Goal: Contribute content: Contribute content

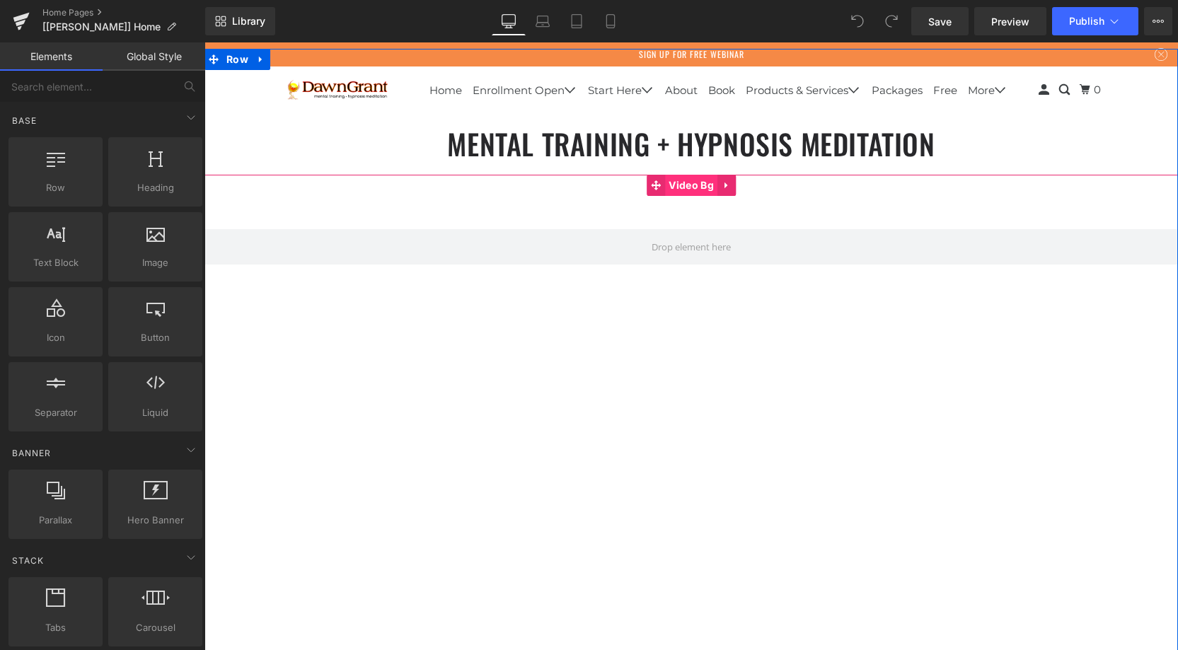
click at [671, 188] on span "Video Bg" at bounding box center [691, 185] width 52 height 21
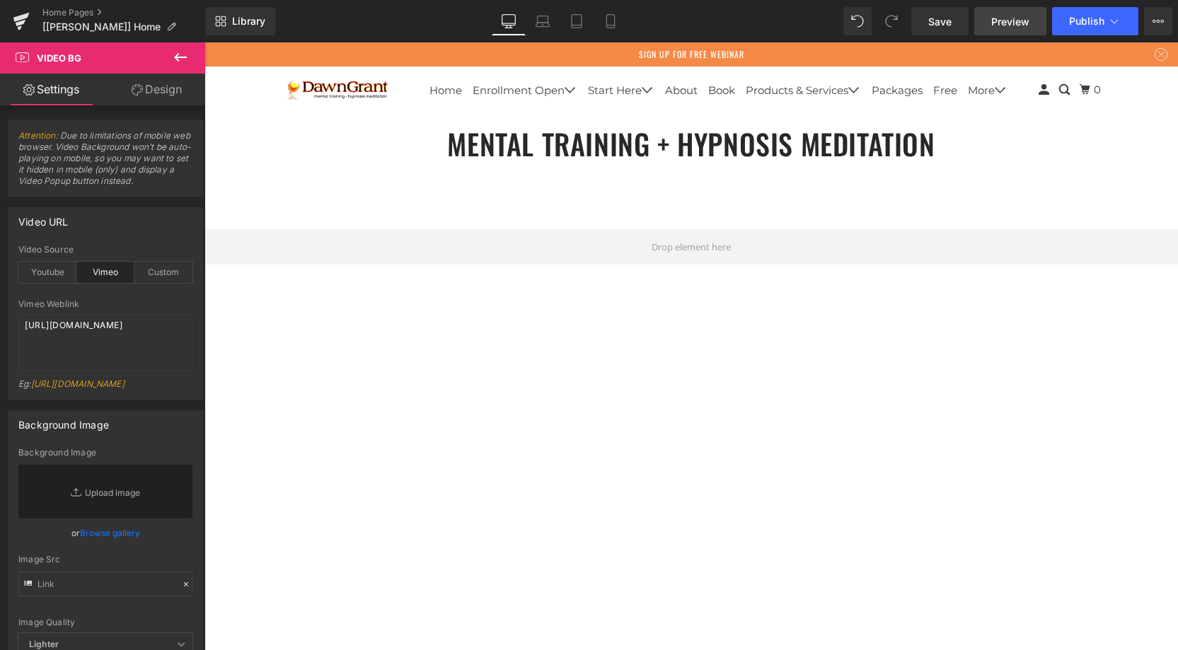
scroll to position [5678, 974]
click at [1155, 21] on icon at bounding box center [1155, 21] width 4 height 3
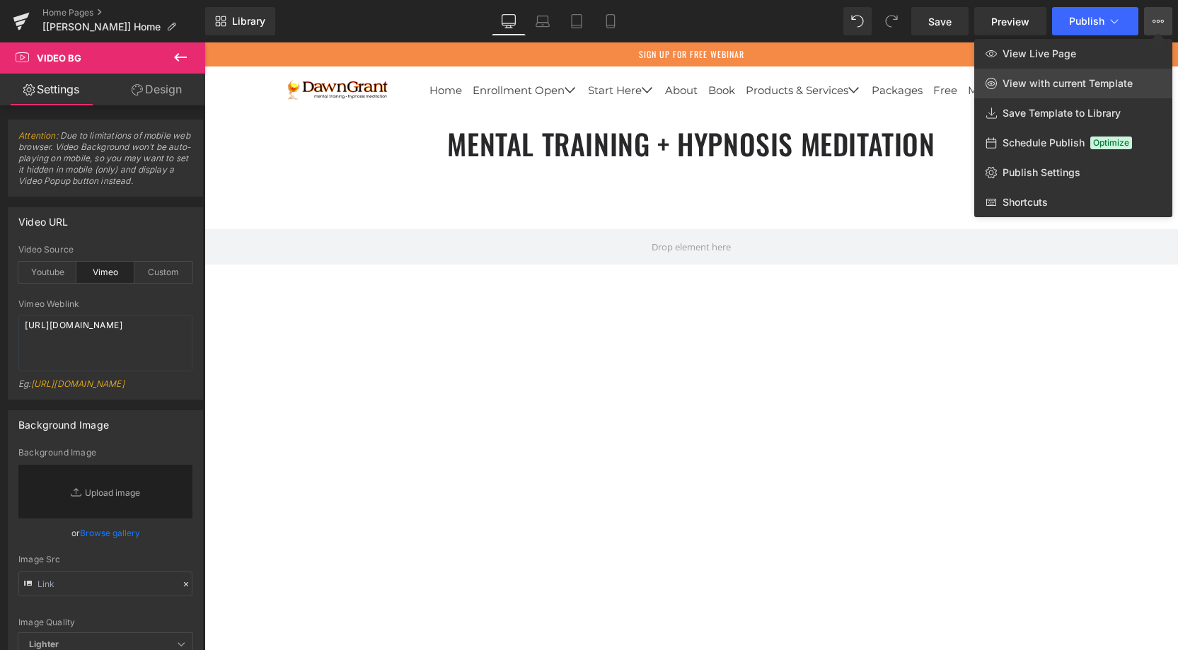
click at [1064, 79] on span "View with current Template" at bounding box center [1068, 83] width 130 height 13
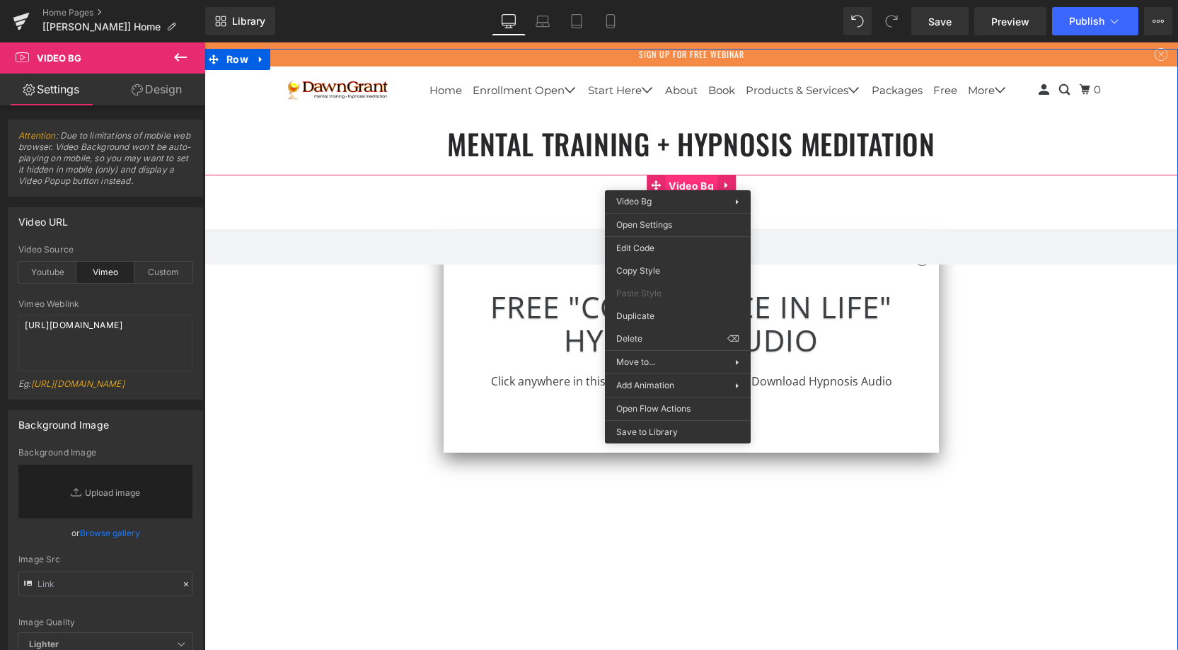
drag, startPoint x: 678, startPoint y: 180, endPoint x: 896, endPoint y: 283, distance: 241.2
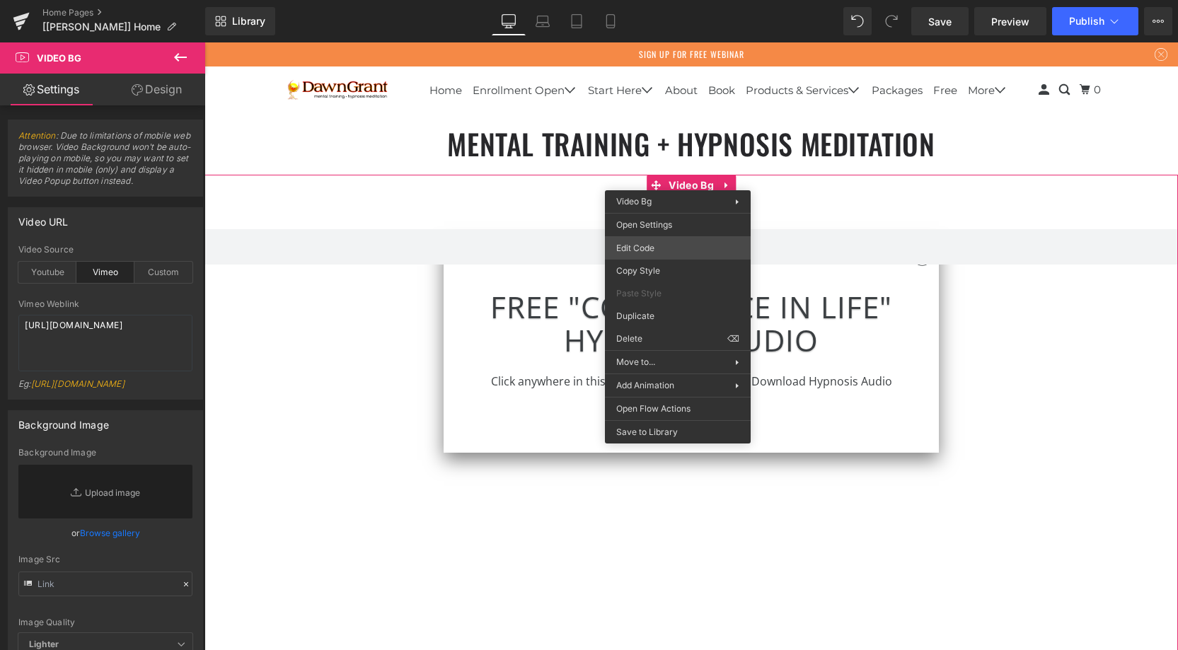
click at [643, 0] on div "Video Bg You are previewing how the will restyle your page. You can not edit El…" at bounding box center [589, 0] width 1178 height 0
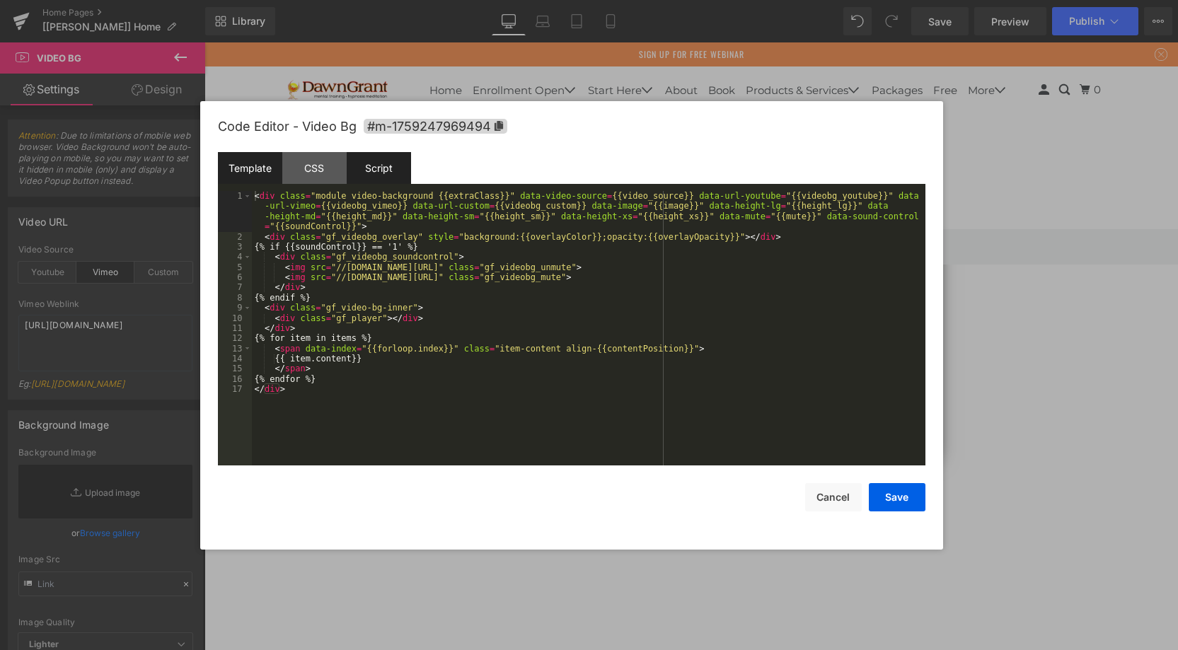
click at [382, 168] on div "Script" at bounding box center [379, 168] width 64 height 32
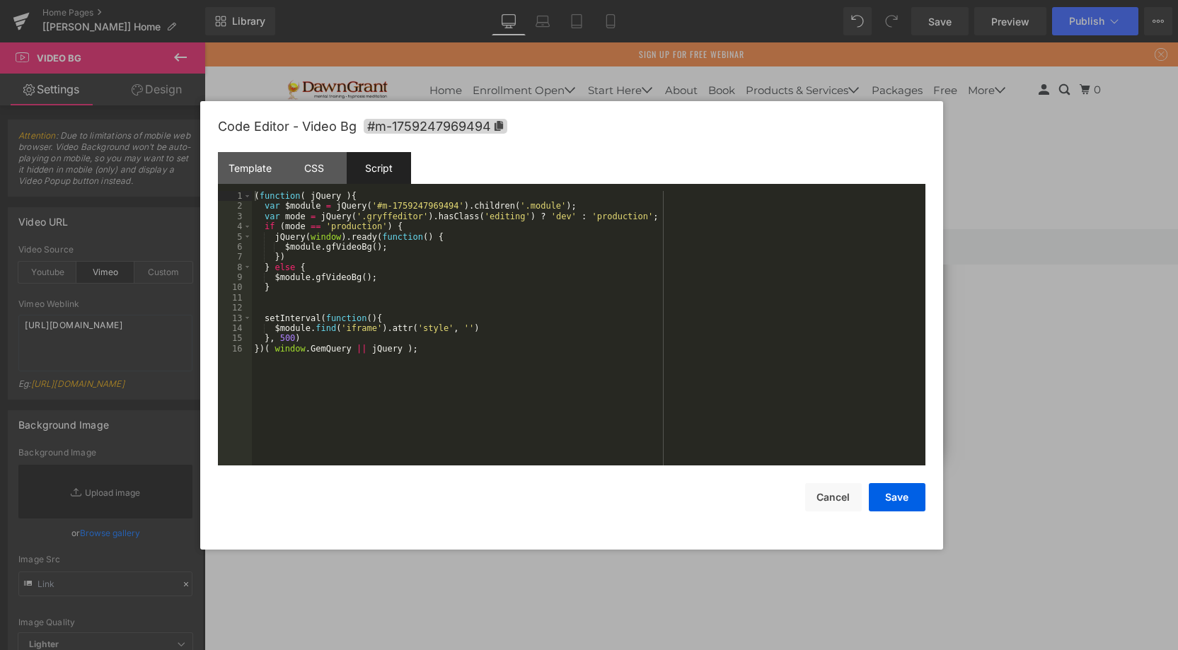
click at [358, 221] on div "( function ( jQuery ) { var $module = jQuery ( '#m-1759247969494' ) . children …" at bounding box center [589, 338] width 674 height 295
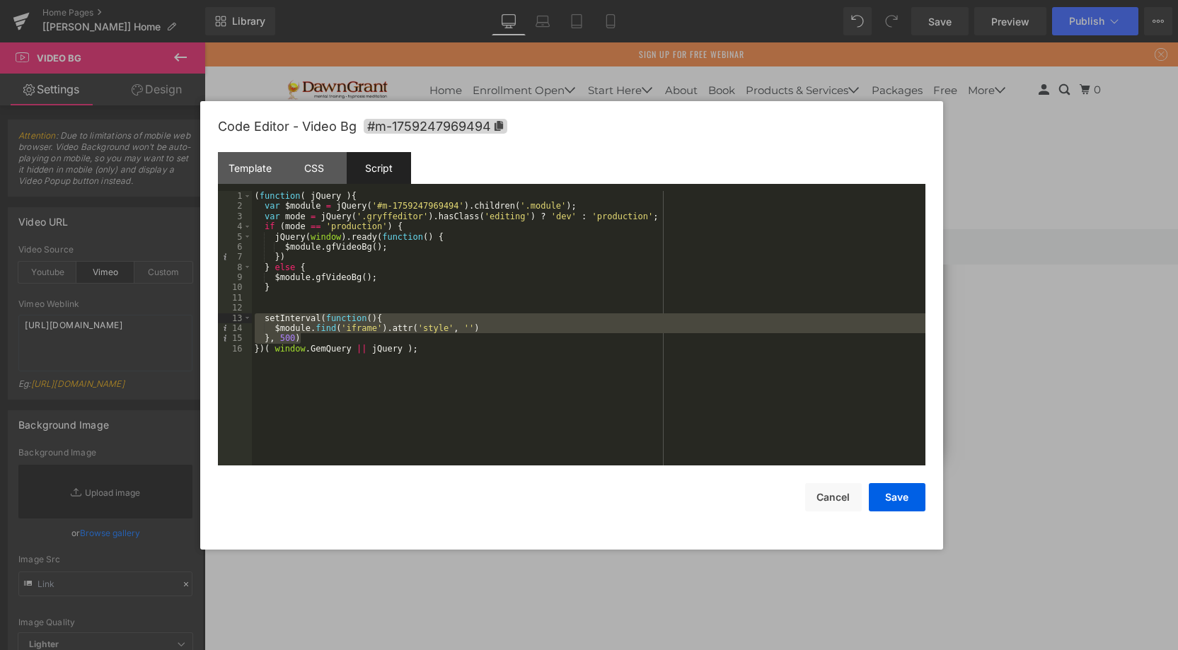
drag, startPoint x: 307, startPoint y: 335, endPoint x: 238, endPoint y: 320, distance: 70.2
click at [238, 320] on pre "1 2 3 4 5 6 7 8 9 10 11 12 13 14 15 16 ( function ( jQuery ) { var $module = jQ…" at bounding box center [571, 328] width 707 height 275
click at [896, 500] on button "Save" at bounding box center [897, 497] width 57 height 28
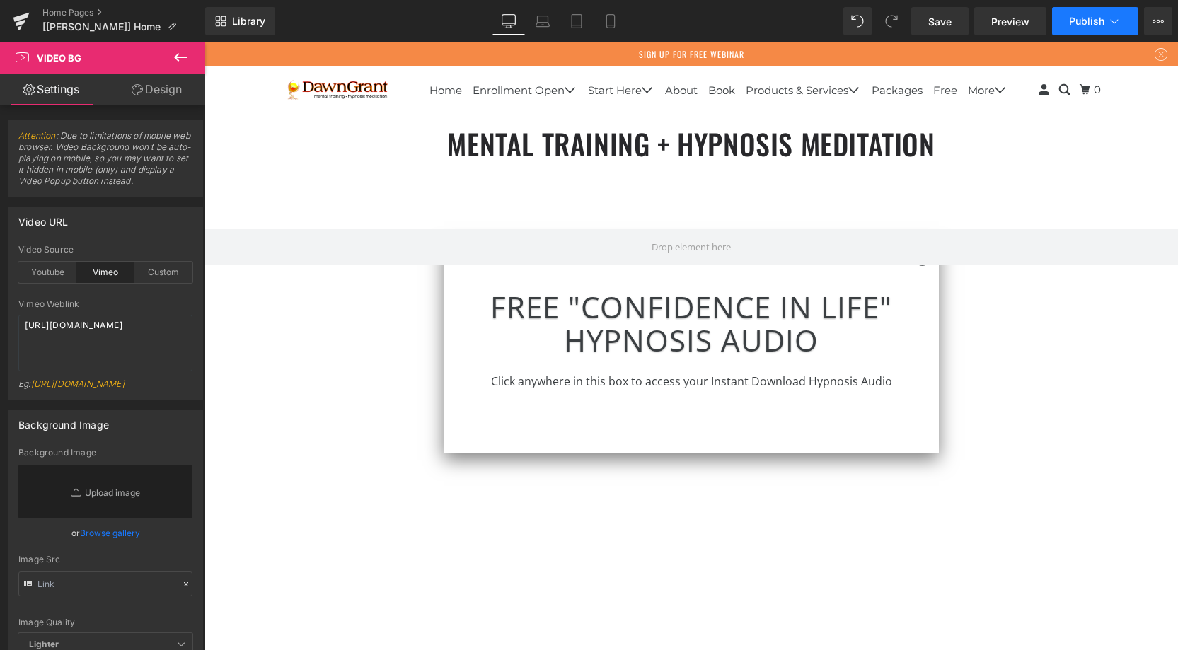
click at [1096, 18] on span "Publish" at bounding box center [1086, 21] width 35 height 11
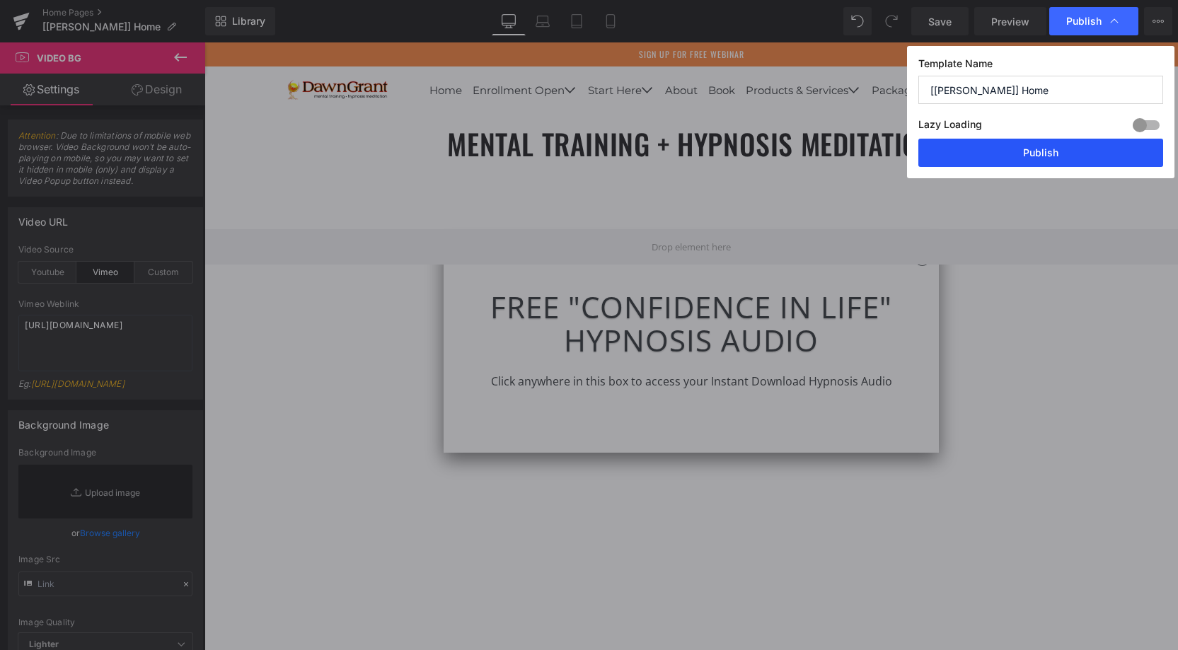
click at [1023, 150] on button "Publish" at bounding box center [1040, 153] width 245 height 28
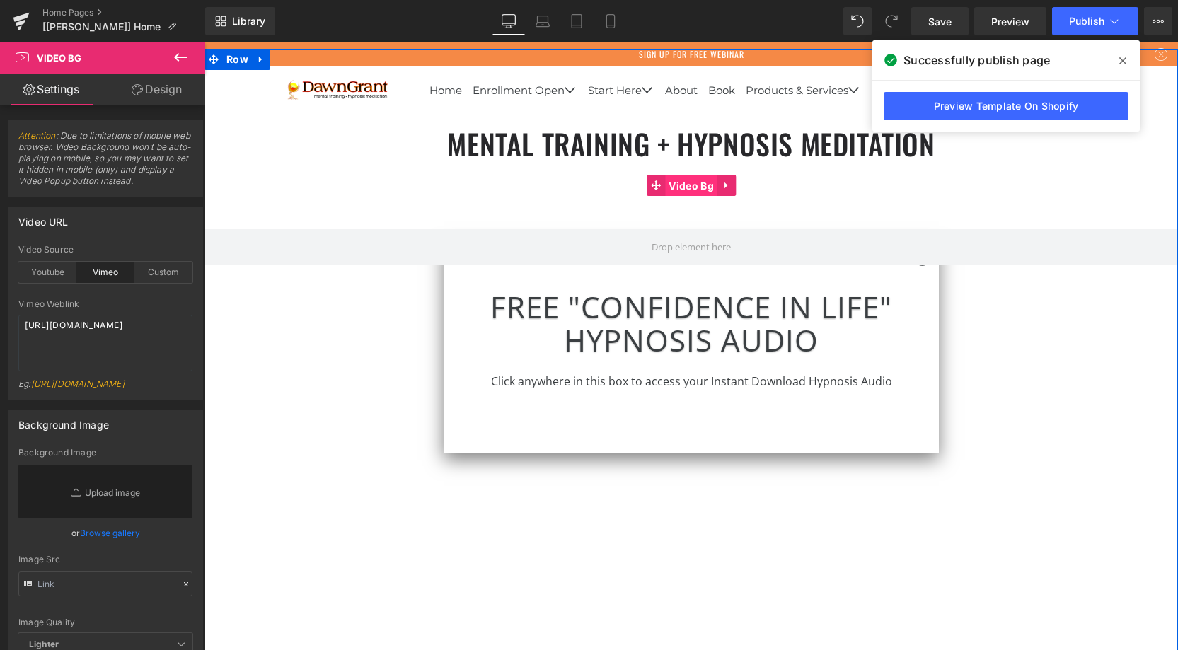
click at [688, 190] on span "Video Bg" at bounding box center [691, 185] width 52 height 21
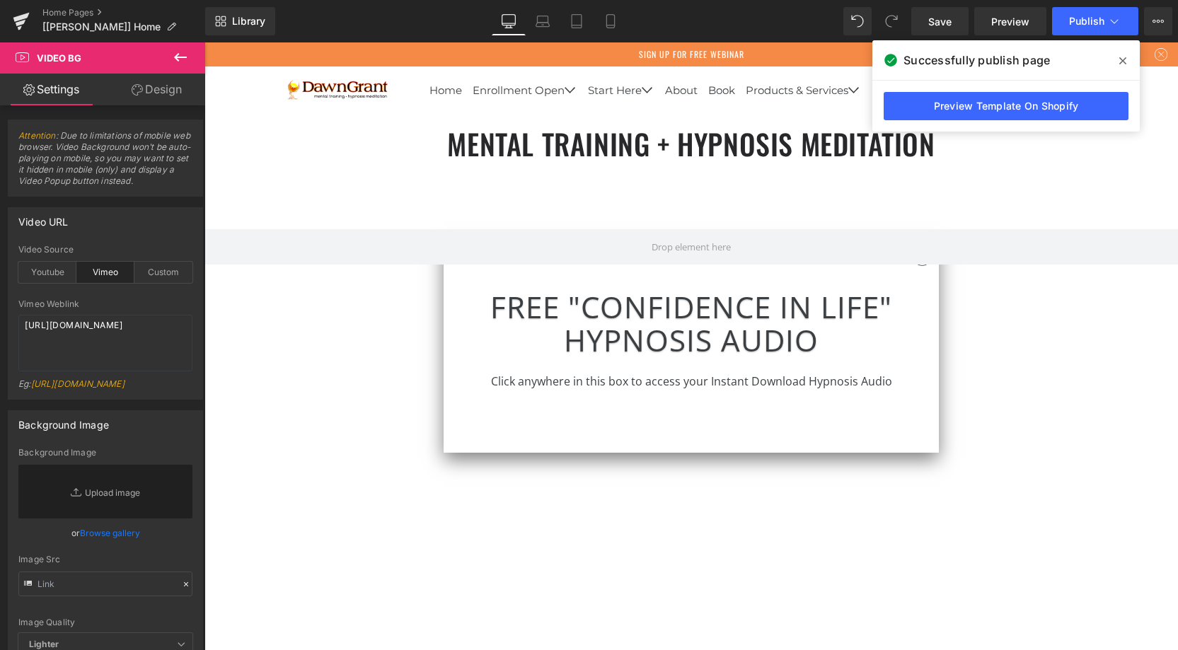
drag, startPoint x: 184, startPoint y: 59, endPoint x: 67, endPoint y: 91, distance: 121.2
click at [183, 59] on icon at bounding box center [180, 57] width 17 height 17
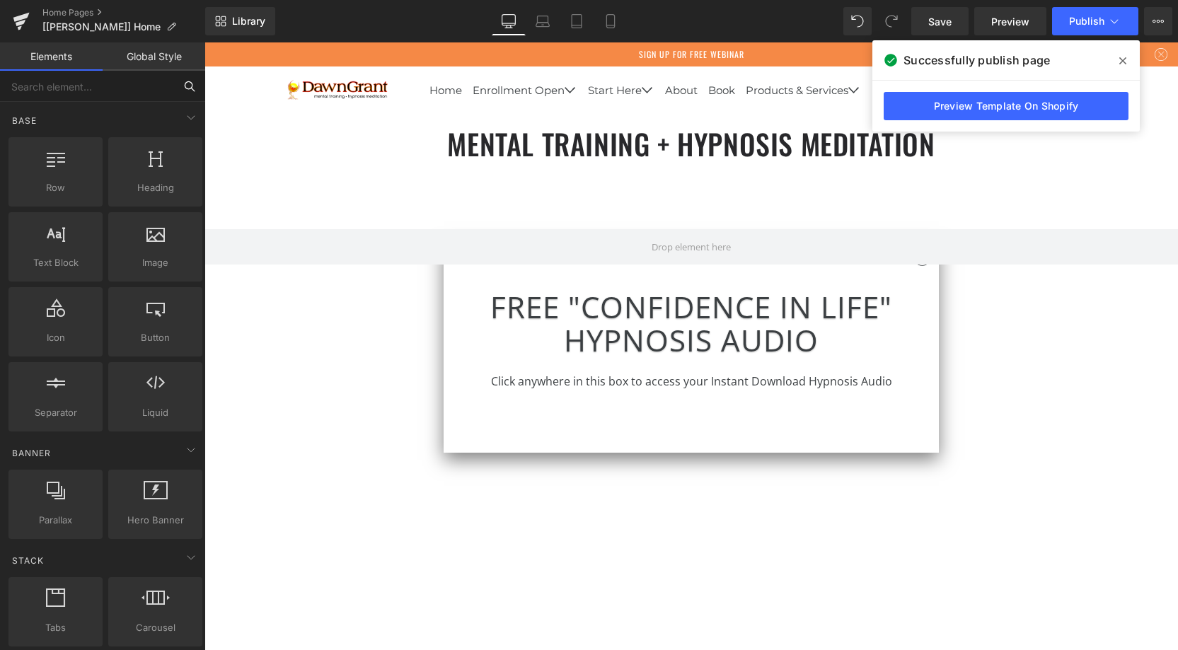
click at [71, 85] on input "text" at bounding box center [87, 86] width 174 height 31
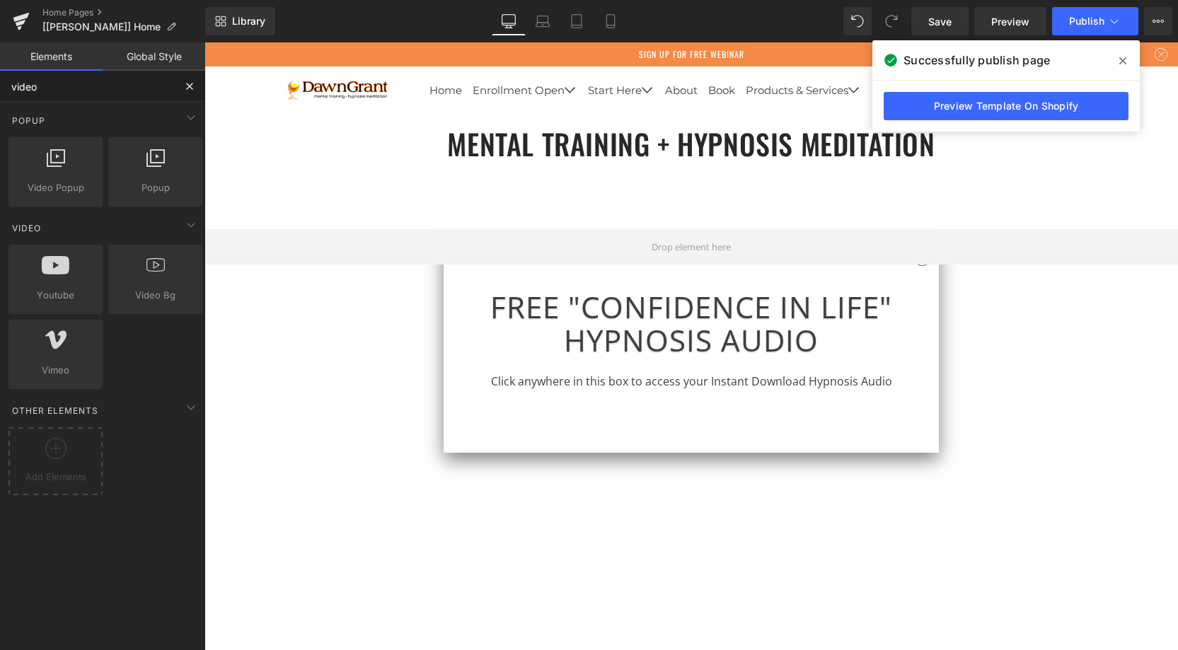
type input "video"
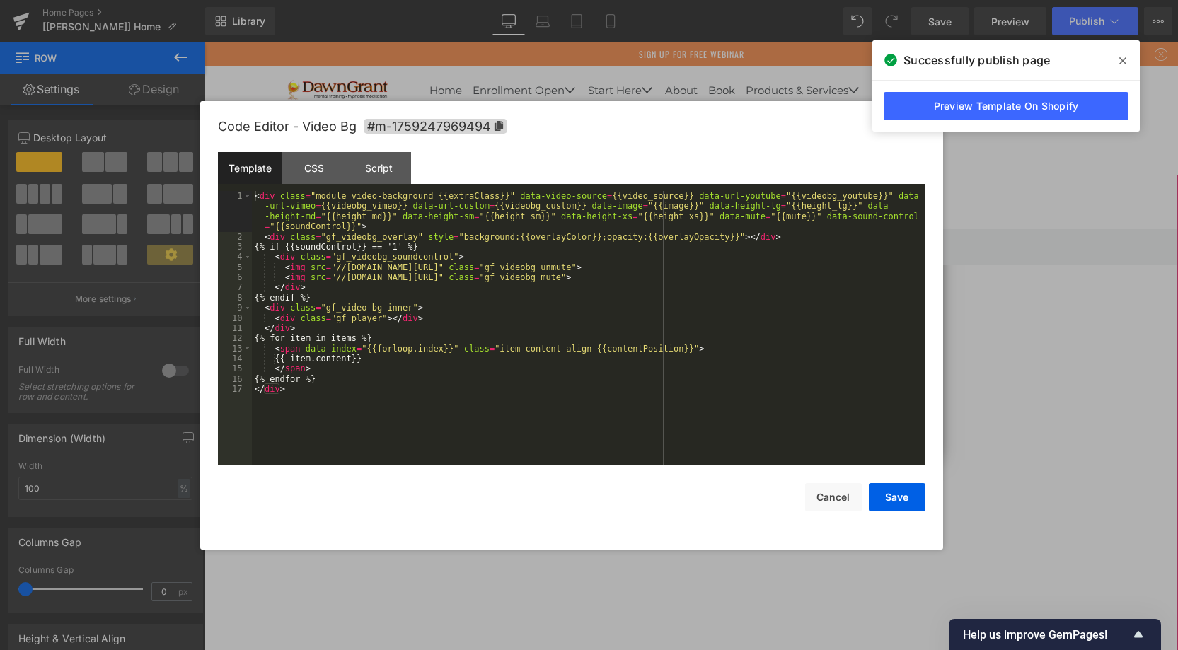
click at [666, 0] on div "Video Bg You are previewing how the will restyle your page. You can not edit El…" at bounding box center [589, 0] width 1178 height 0
drag, startPoint x: 364, startPoint y: 163, endPoint x: 371, endPoint y: 162, distance: 7.8
click at [371, 163] on div "Script" at bounding box center [379, 168] width 64 height 32
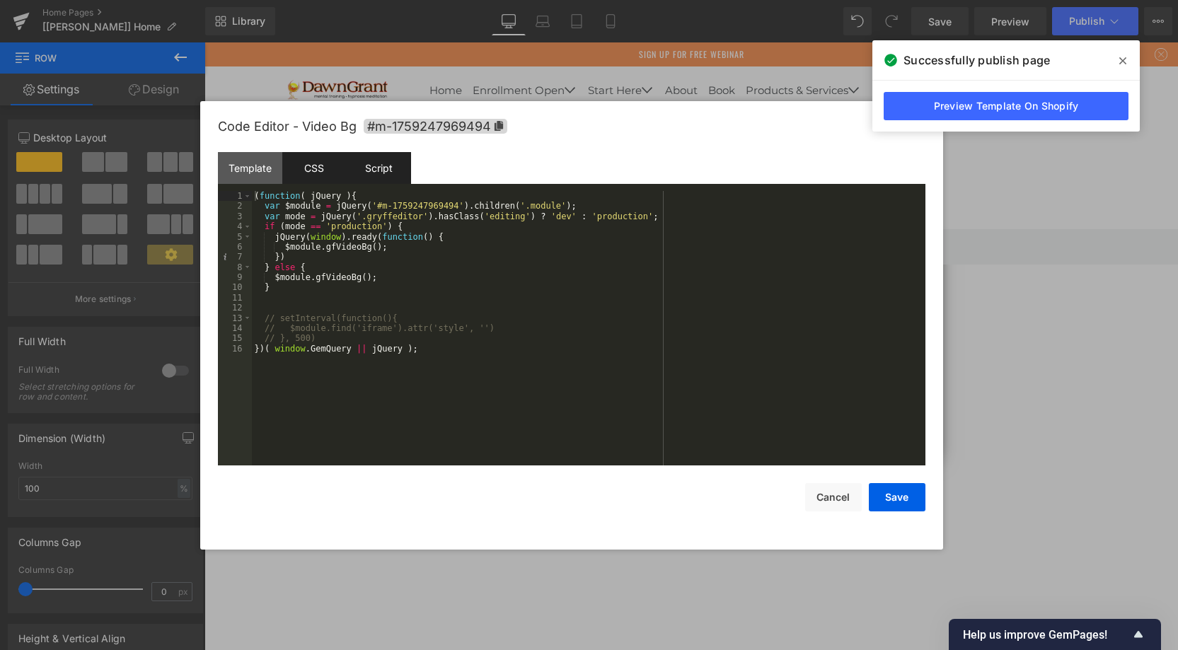
click at [323, 165] on div "CSS" at bounding box center [314, 168] width 64 height 32
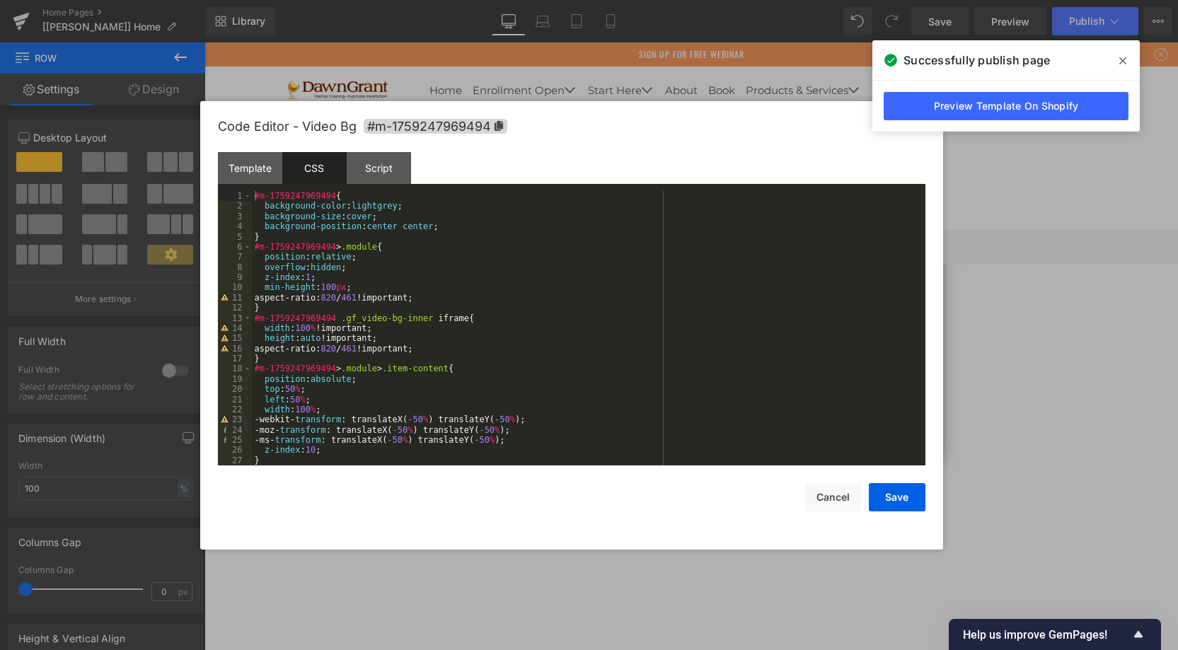
click at [452, 348] on div "#m-1759247969494 { background-color : lightgrey ; background-size : cover ; bac…" at bounding box center [586, 338] width 669 height 295
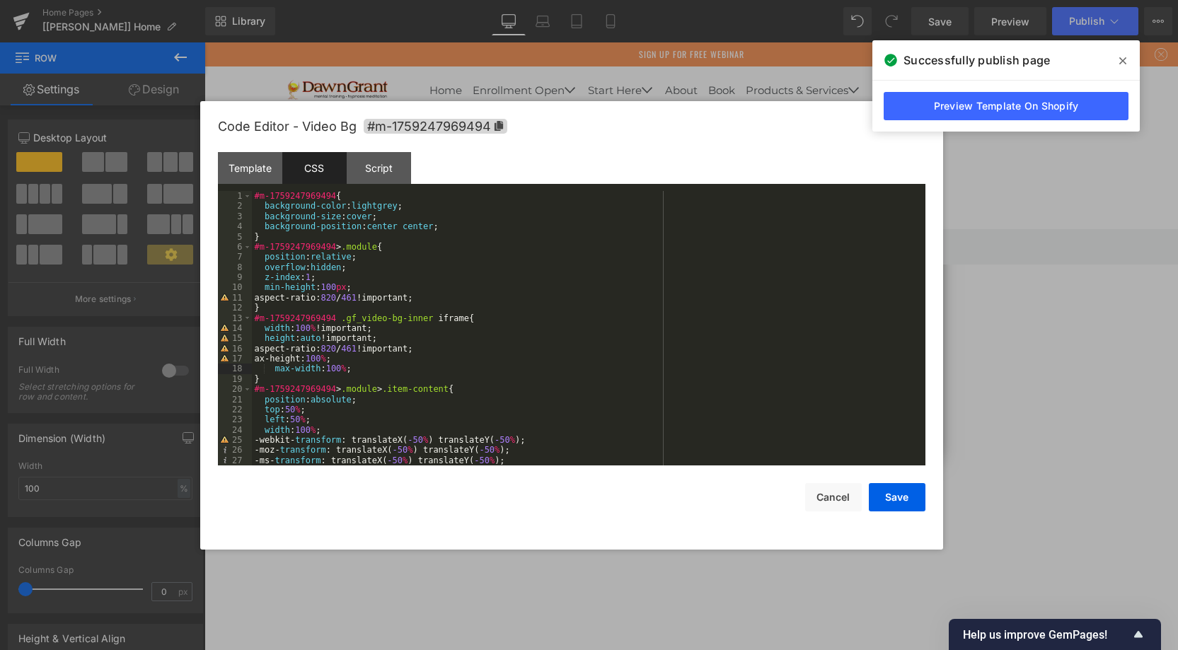
drag, startPoint x: 265, startPoint y: 357, endPoint x: 429, endPoint y: 362, distance: 164.9
click at [267, 357] on div "#m-1759247969494 { background-color : lightgrey ; background-size : cover ; bac…" at bounding box center [586, 338] width 669 height 295
type textarea "m"
click at [316, 366] on div "#m-1759247969494 { background-color : lightgrey ; background-size : cover ; bac…" at bounding box center [586, 338] width 669 height 295
click at [273, 368] on div "#m-1759247969494 { background-color : lightgrey ; background-size : cover ; bac…" at bounding box center [586, 338] width 669 height 295
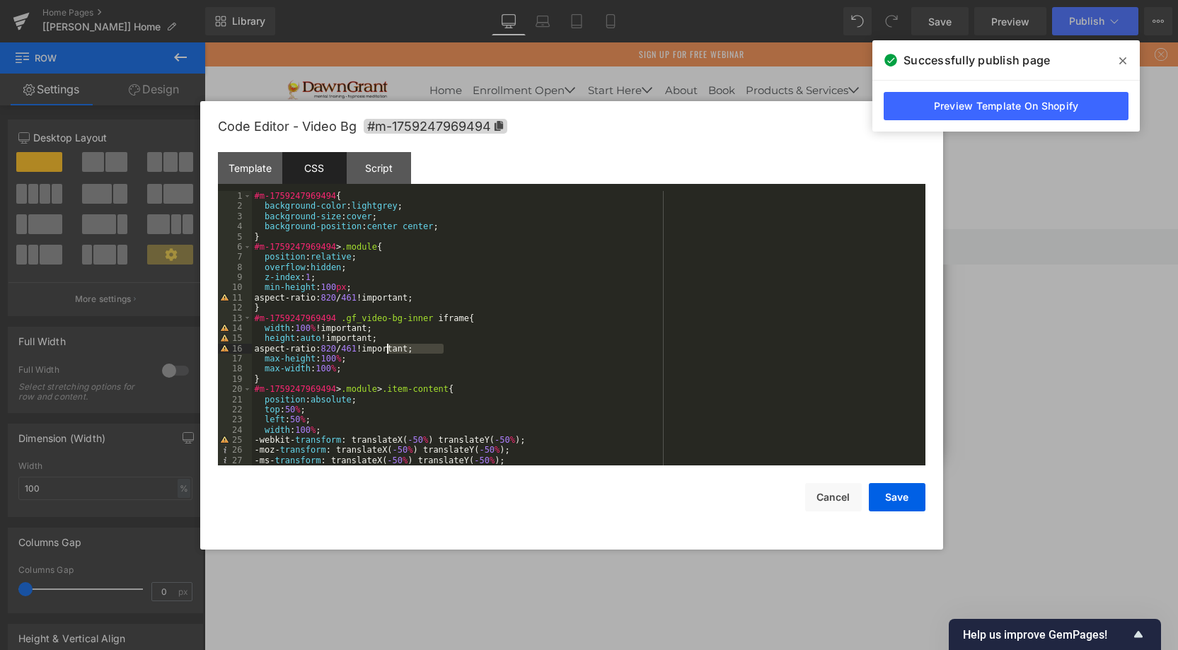
drag, startPoint x: 446, startPoint y: 350, endPoint x: 386, endPoint y: 352, distance: 59.5
click at [386, 352] on div "#m-1759247969494 { background-color : lightgrey ; background-size : cover ; bac…" at bounding box center [586, 338] width 669 height 295
click at [358, 359] on div "#m-1759247969494 { background-color : lightgrey ; background-size : cover ; bac…" at bounding box center [586, 338] width 669 height 295
paste textarea
click at [354, 367] on div "#m-1759247969494 { background-color : lightgrey ; background-size : cover ; bac…" at bounding box center [586, 338] width 669 height 295
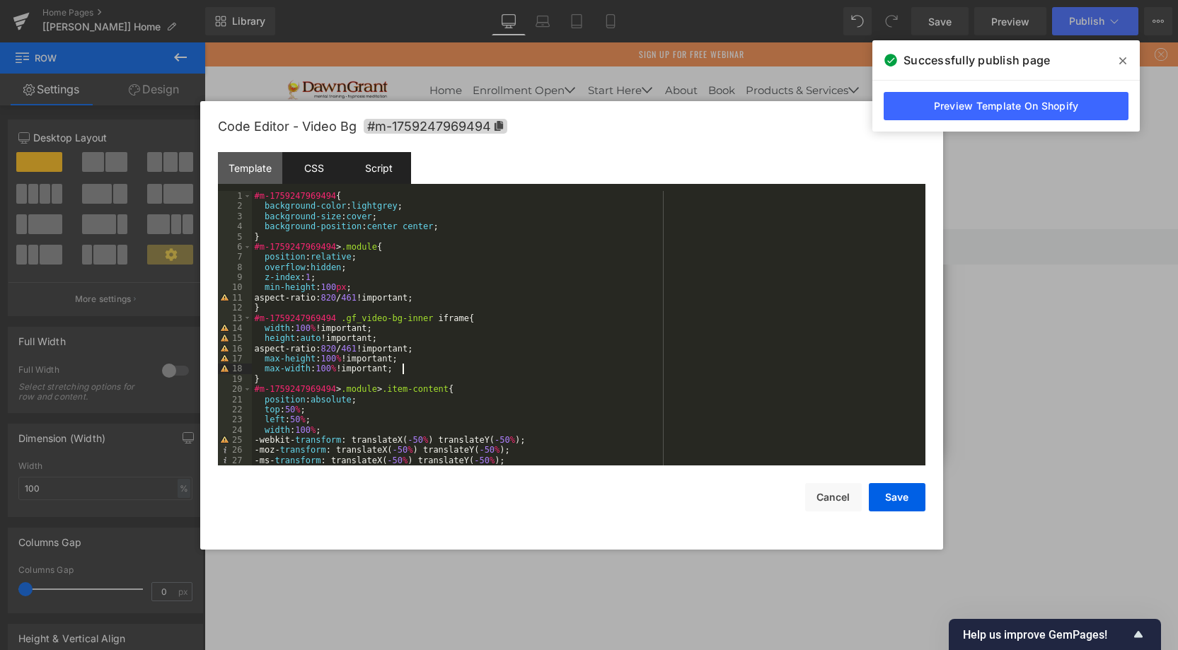
click at [378, 173] on div "Script" at bounding box center [379, 168] width 64 height 32
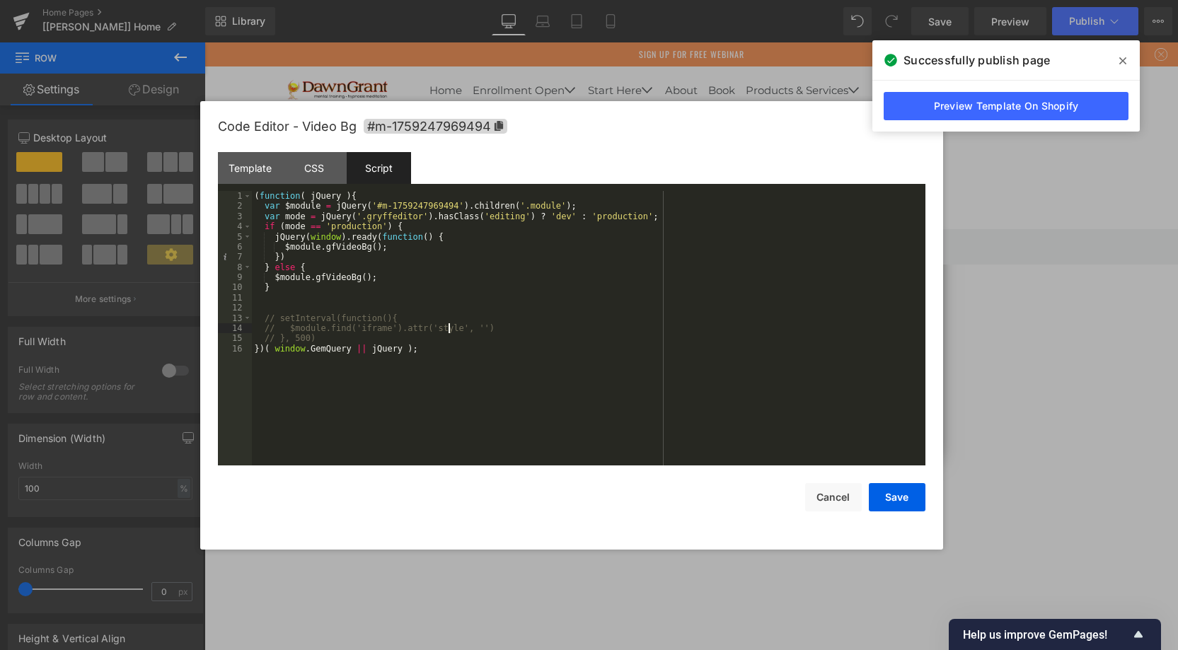
drag, startPoint x: 450, startPoint y: 325, endPoint x: 310, endPoint y: 330, distance: 140.1
click at [446, 325] on div "( function ( jQuery ) { var $module = jQuery ( '#m-1759247969494' ) . children …" at bounding box center [589, 338] width 674 height 295
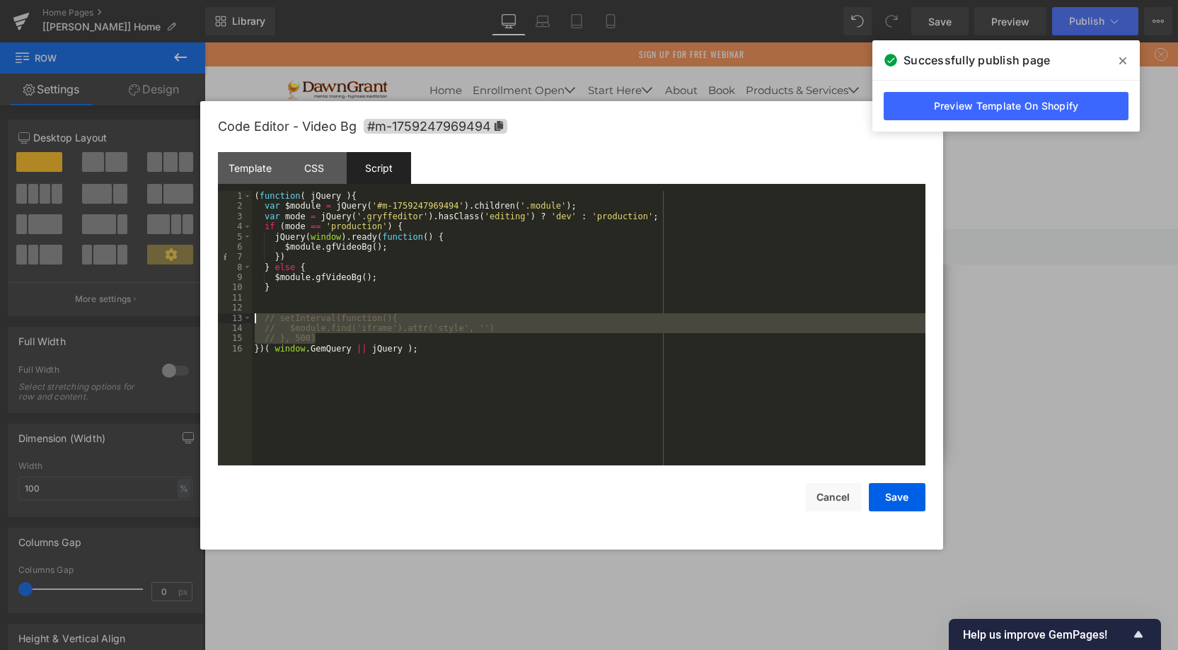
drag, startPoint x: 318, startPoint y: 338, endPoint x: 236, endPoint y: 320, distance: 84.8
click at [235, 320] on pre "1 2 3 4 5 6 7 8 9 10 11 12 13 14 15 16 ( function ( jQuery ) { var $module = jQ…" at bounding box center [571, 328] width 707 height 275
click at [431, 340] on div "( function ( jQuery ) { var $module = jQuery ( '#m-1759247969494' ) . children …" at bounding box center [589, 338] width 674 height 295
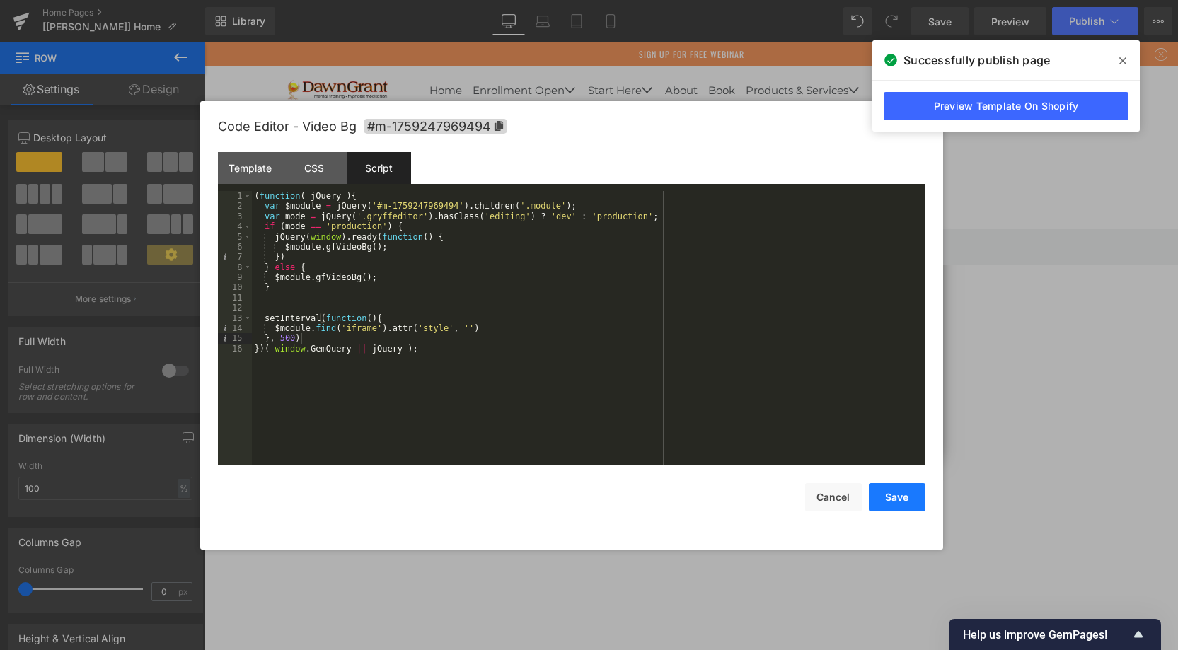
click at [901, 493] on button "Save" at bounding box center [897, 497] width 57 height 28
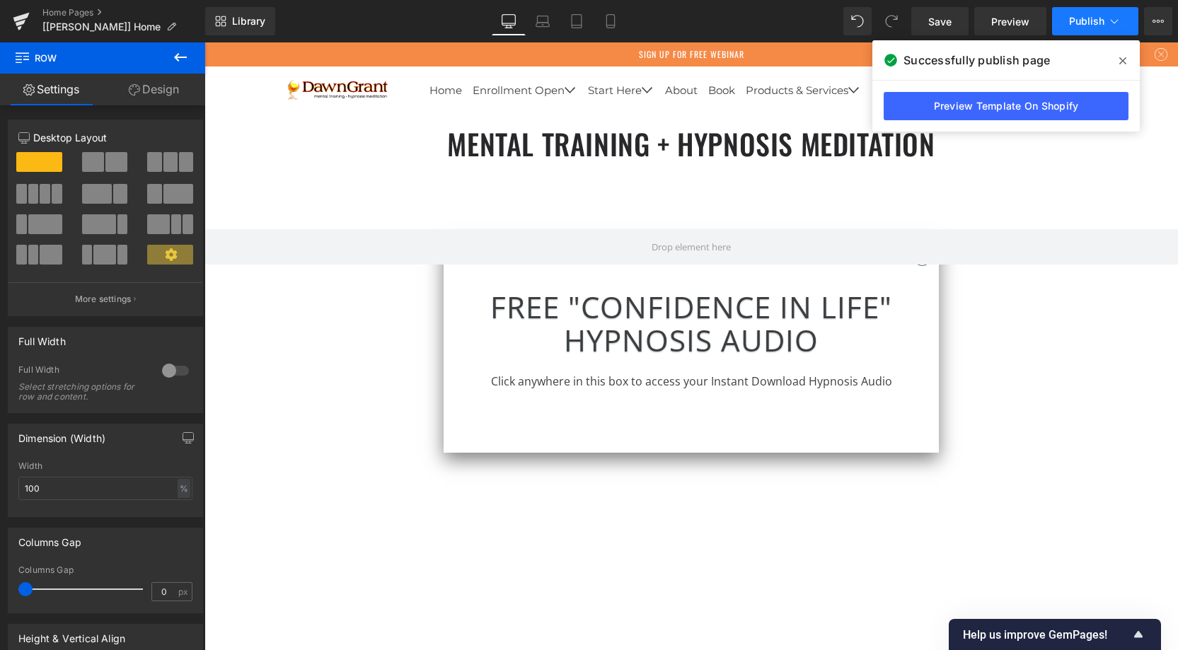
click at [1095, 28] on button "Publish" at bounding box center [1095, 21] width 86 height 28
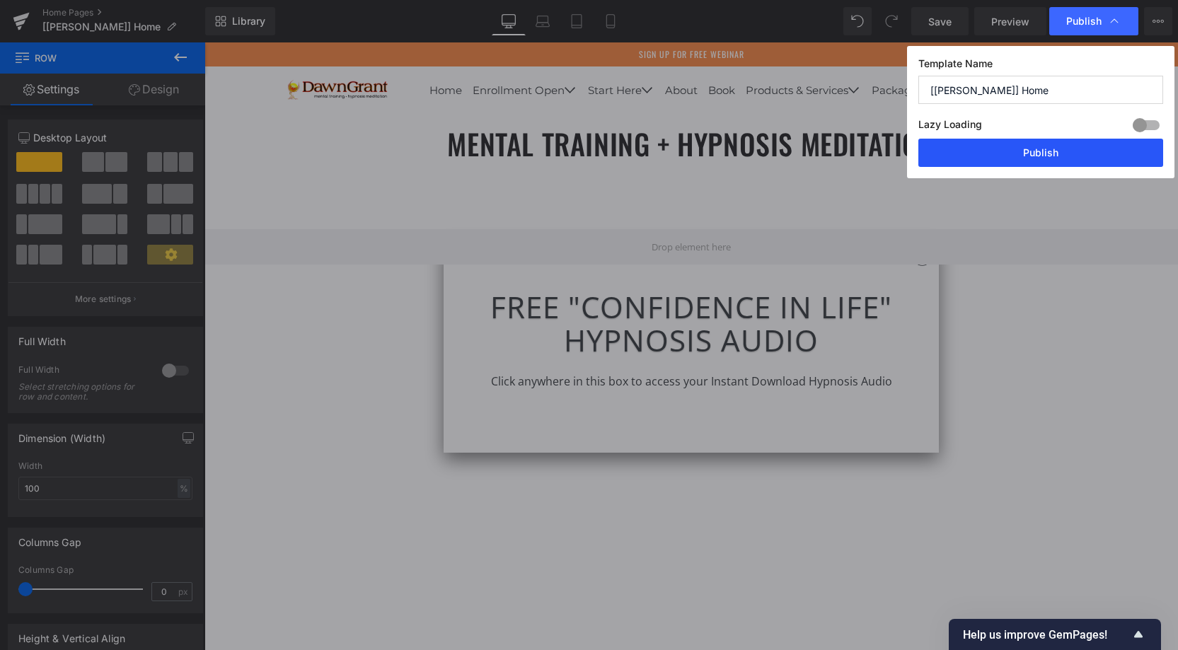
click at [1029, 151] on button "Publish" at bounding box center [1040, 153] width 245 height 28
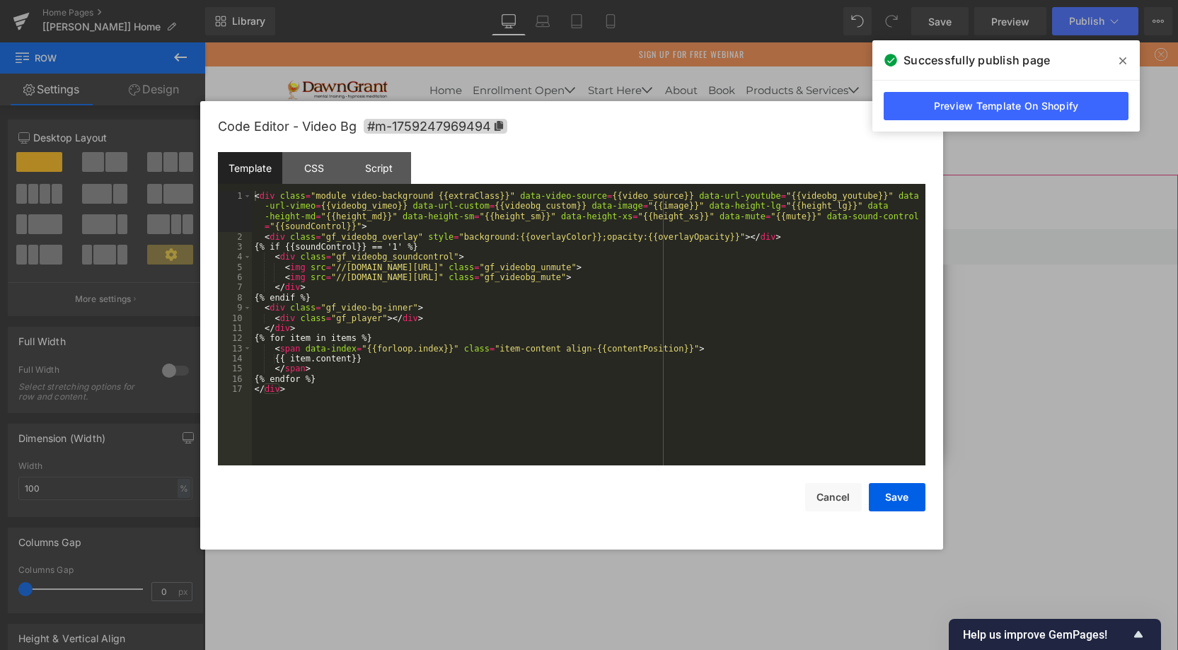
click at [670, 0] on div "Video Bg You are previewing how the will restyle your page. You can not edit El…" at bounding box center [589, 0] width 1178 height 0
drag, startPoint x: 325, startPoint y: 169, endPoint x: 361, endPoint y: 173, distance: 35.6
click at [325, 169] on div "CSS" at bounding box center [314, 168] width 64 height 32
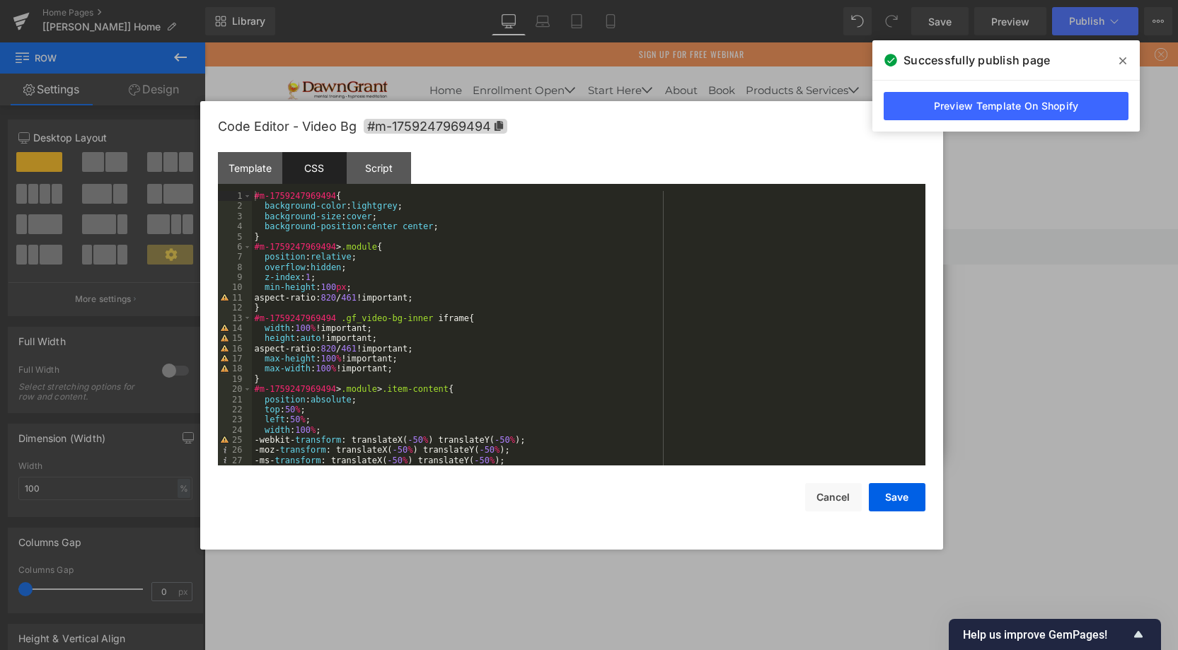
drag, startPoint x: 1124, startPoint y: 59, endPoint x: 668, endPoint y: 233, distance: 488.1
click at [1127, 60] on span at bounding box center [1122, 61] width 23 height 23
